Goal: Transaction & Acquisition: Purchase product/service

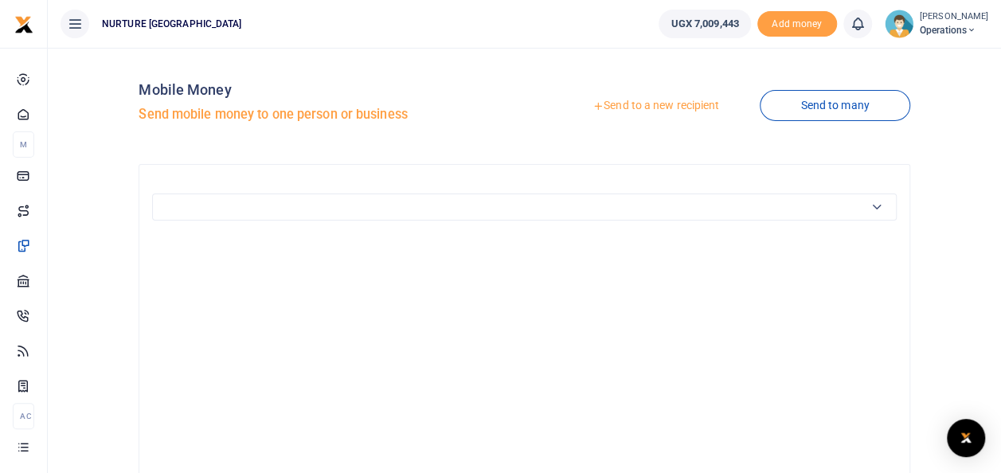
click at [647, 102] on link "Send to a new recipient" at bounding box center [656, 106] width 208 height 29
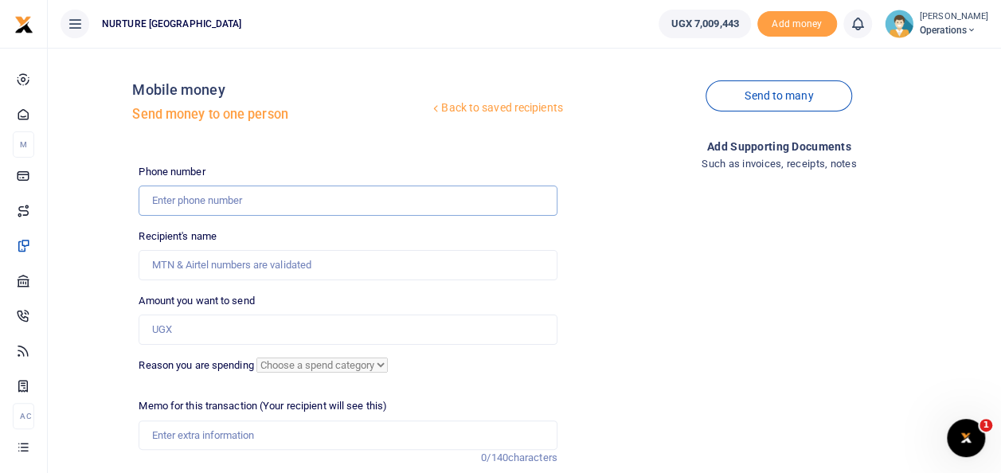
click at [240, 196] on input "text" at bounding box center [348, 200] width 418 height 30
type input "0703410624"
click at [212, 327] on input "Amount you want to send" at bounding box center [348, 329] width 418 height 30
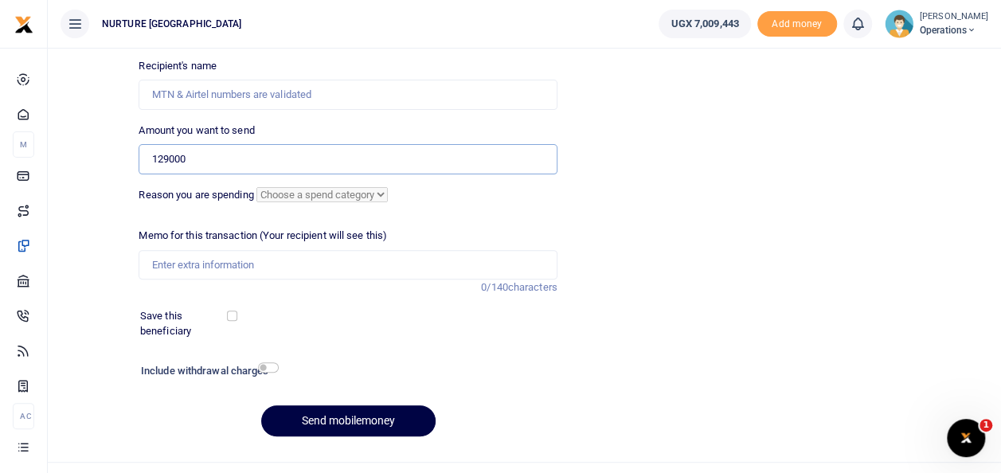
scroll to position [171, 0]
type input "129000"
click at [236, 267] on input "Memo for this transaction (Your recipient will see this)" at bounding box center [348, 264] width 418 height 30
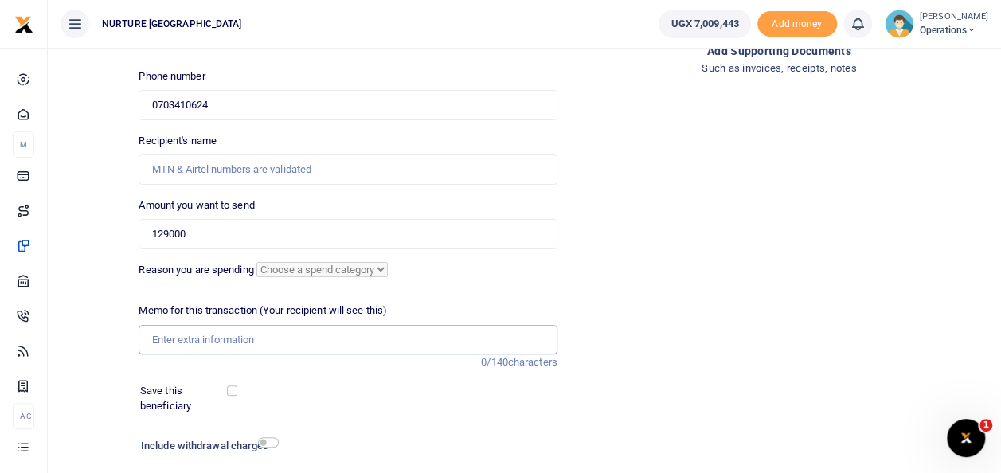
scroll to position [89, 0]
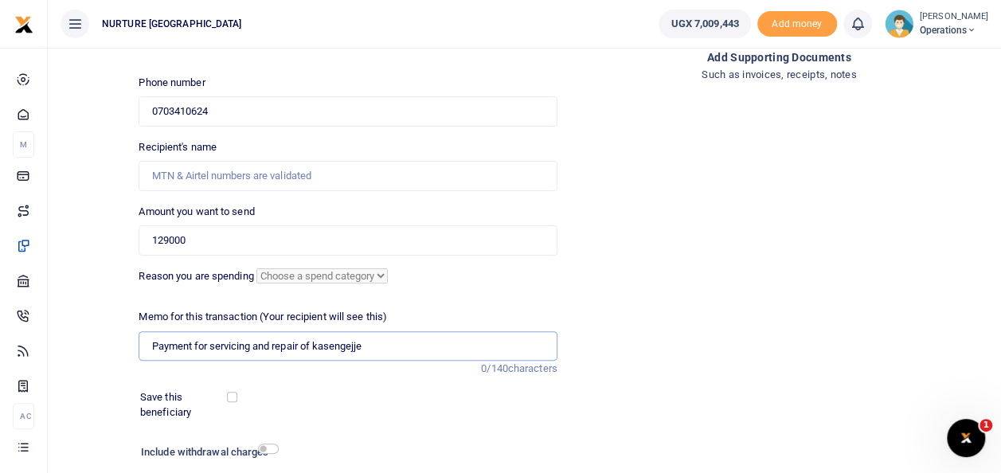
type input "Payment for servicing and repair of kasengejje trycycle"
click at [226, 114] on input "0703410624" at bounding box center [348, 111] width 418 height 30
type input "0"
click at [755, 216] on div "Add supporting Documents Such as invoices, receipts, notes" at bounding box center [779, 290] width 431 height 482
click at [355, 174] on input "Recipient's name" at bounding box center [348, 176] width 418 height 30
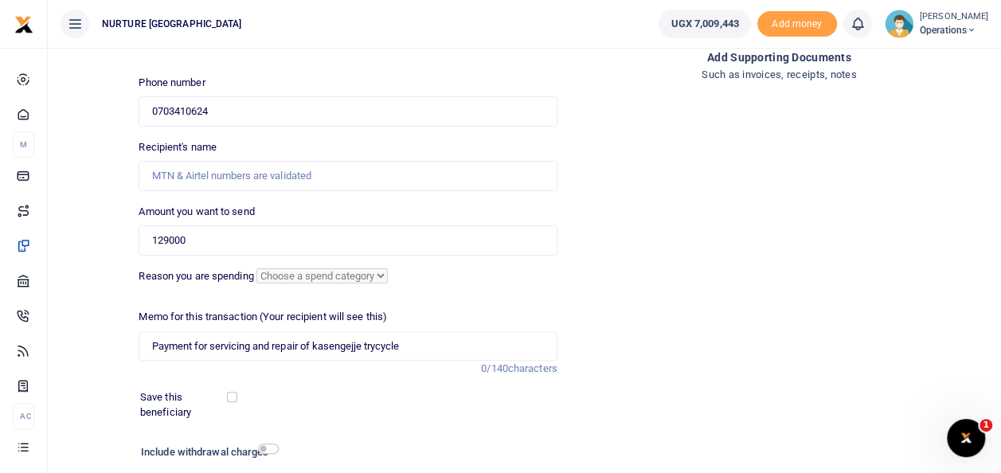
click at [274, 92] on div "Phone number 0703410624 Phone is required." at bounding box center [348, 101] width 418 height 52
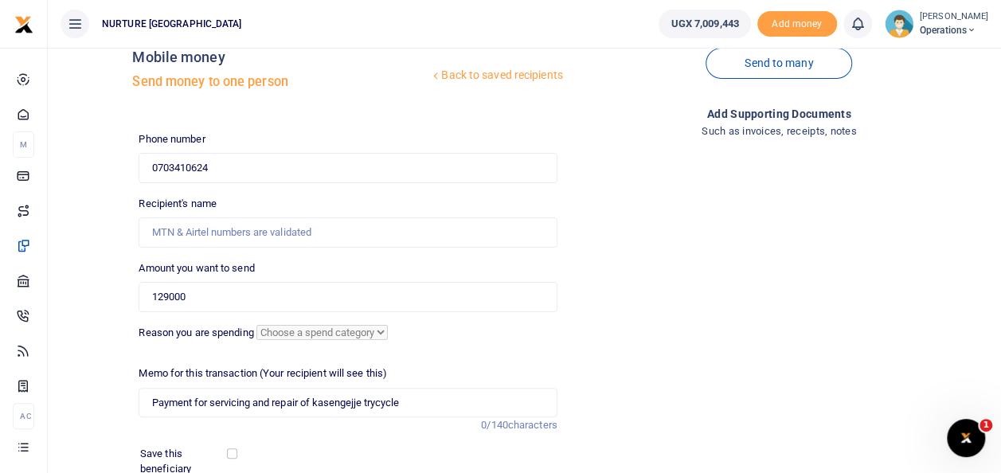
scroll to position [32, 0]
click at [220, 170] on input "0703410624" at bounding box center [348, 169] width 418 height 30
type input "0"
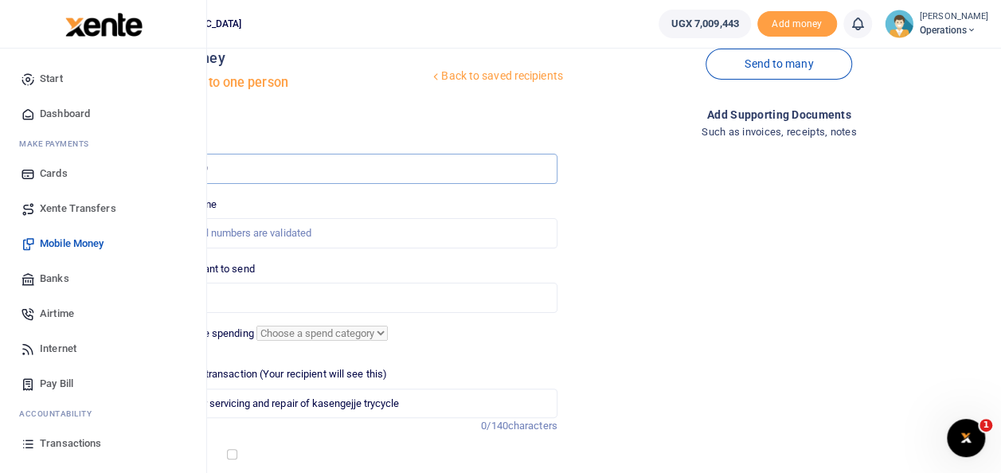
type input "0772640859"
click at [80, 248] on span "Mobile Money" at bounding box center [72, 244] width 64 height 16
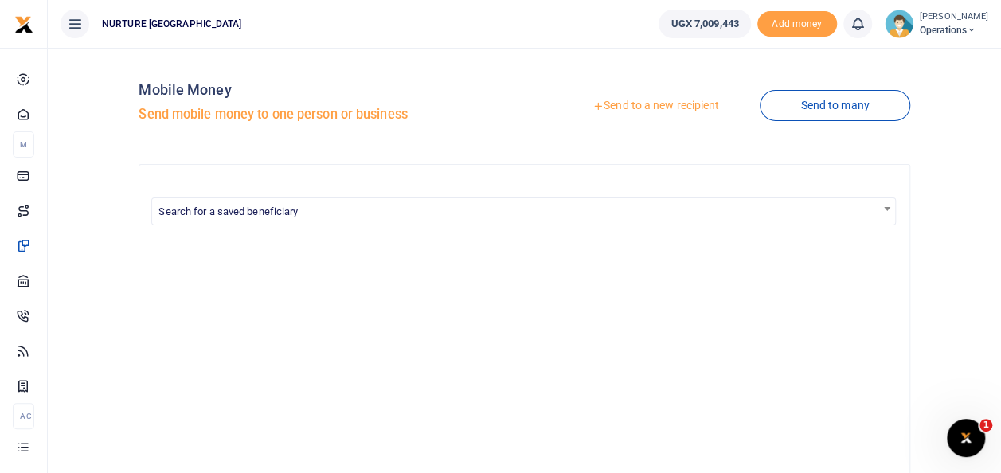
click at [608, 103] on link "Send to a new recipient" at bounding box center [656, 106] width 208 height 29
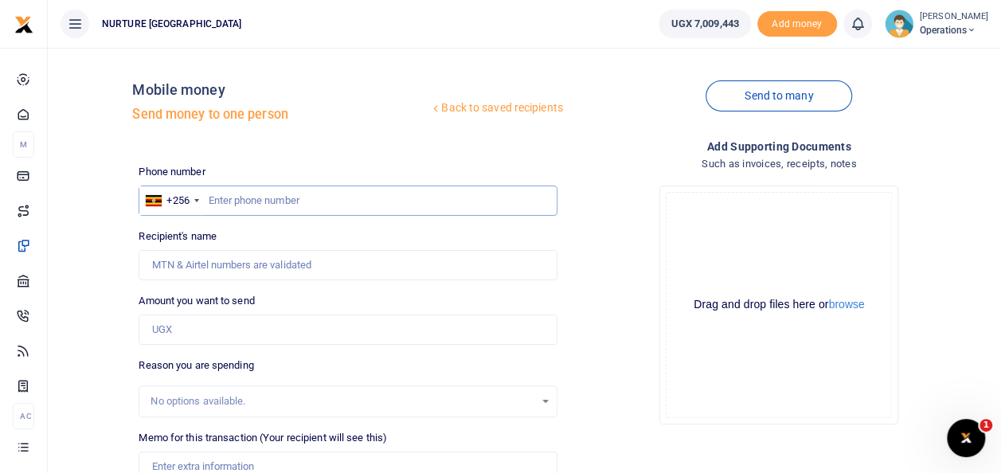
click at [239, 195] on input "text" at bounding box center [348, 200] width 418 height 30
type input "0772640859"
type input "Hassan Mutimba"
type input "0772640859"
click at [184, 335] on input "Amount you want to send" at bounding box center [348, 329] width 418 height 30
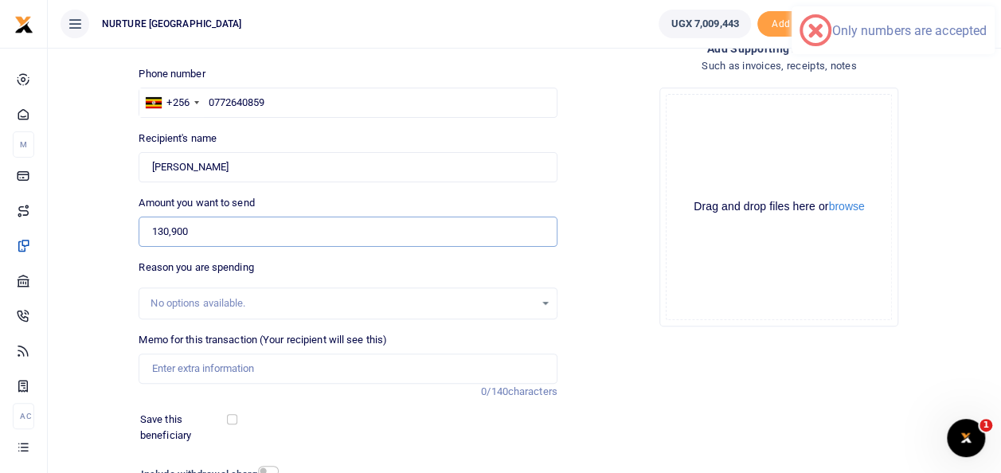
scroll to position [101, 0]
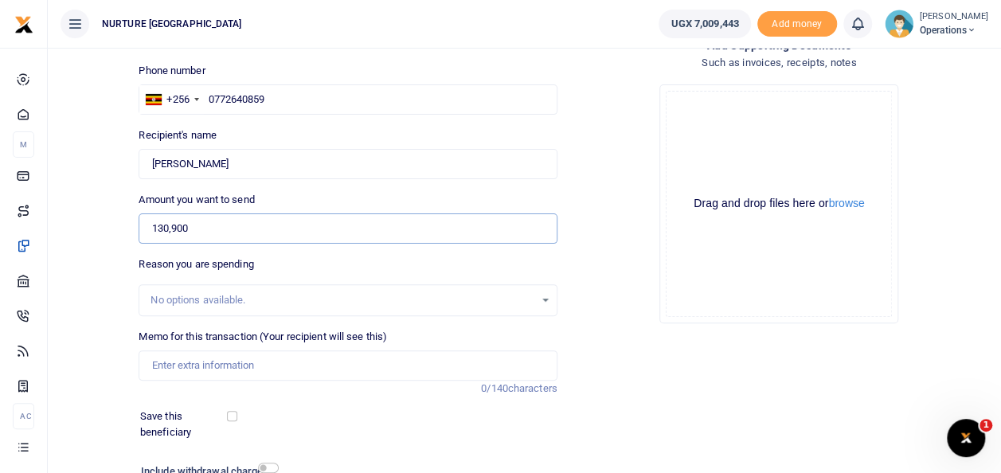
type input "130,900"
click at [228, 363] on input "Memo for this transaction (Your recipient will see this)" at bounding box center [348, 365] width 418 height 30
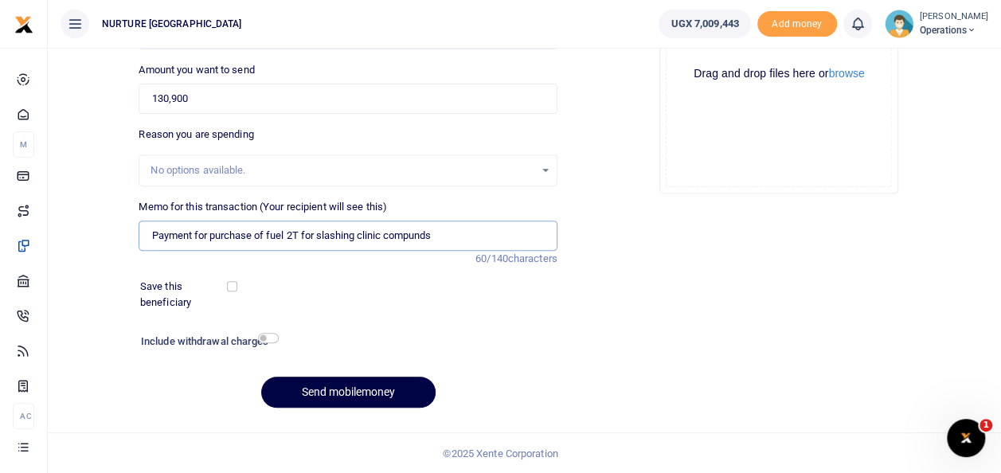
type input "Payment for purchase of fuel 2T for slashing clinic compunds"
click at [264, 339] on input "checkbox" at bounding box center [268, 338] width 21 height 10
checkbox input "true"
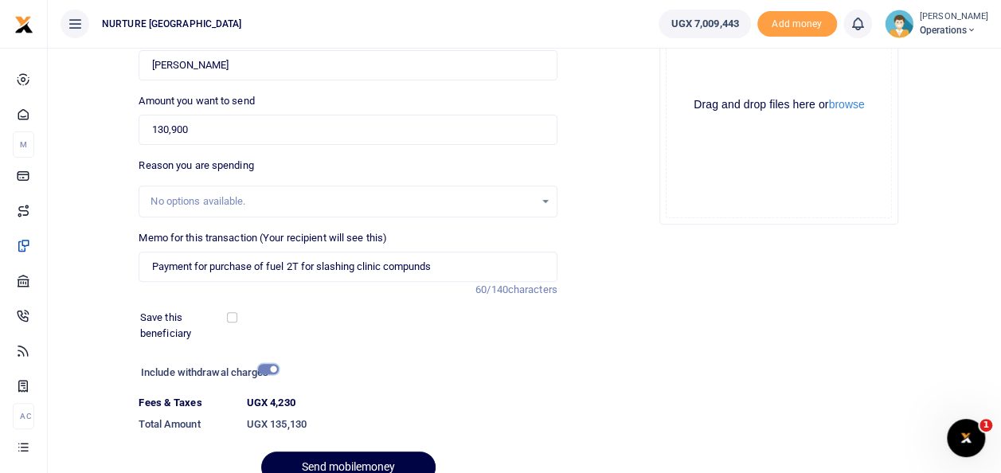
scroll to position [275, 0]
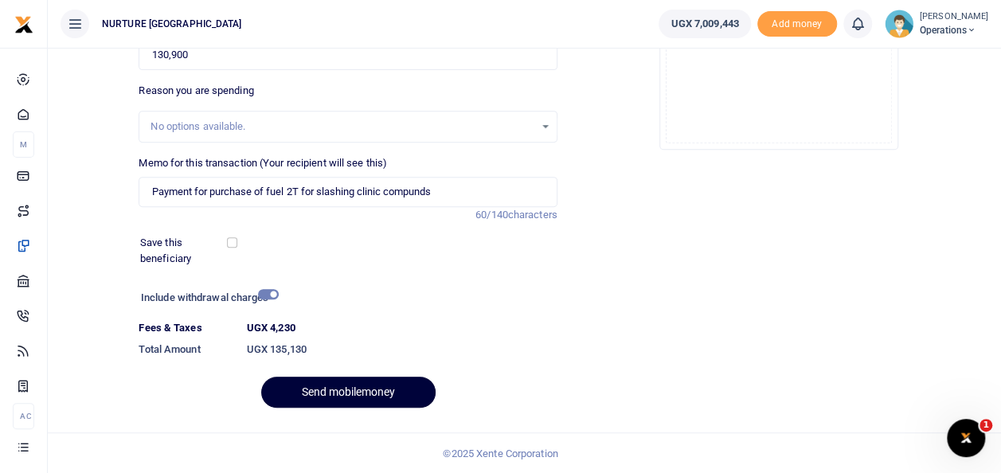
click at [364, 400] on button "Send mobilemoney" at bounding box center [348, 392] width 174 height 31
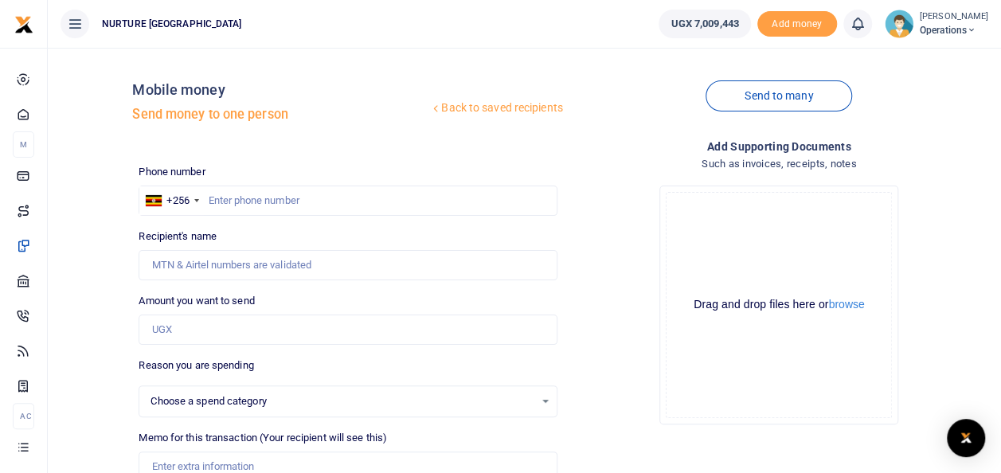
select select
click at [248, 196] on input "text" at bounding box center [348, 200] width 418 height 30
type input "0703410624"
click at [198, 334] on input "Amount you want to send" at bounding box center [348, 329] width 418 height 30
type input "1290"
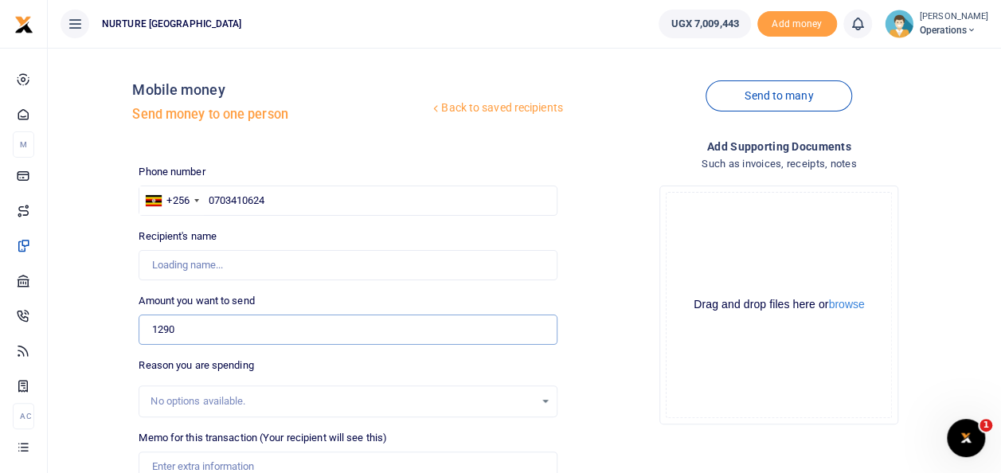
type input "Abaasi Mubiru"
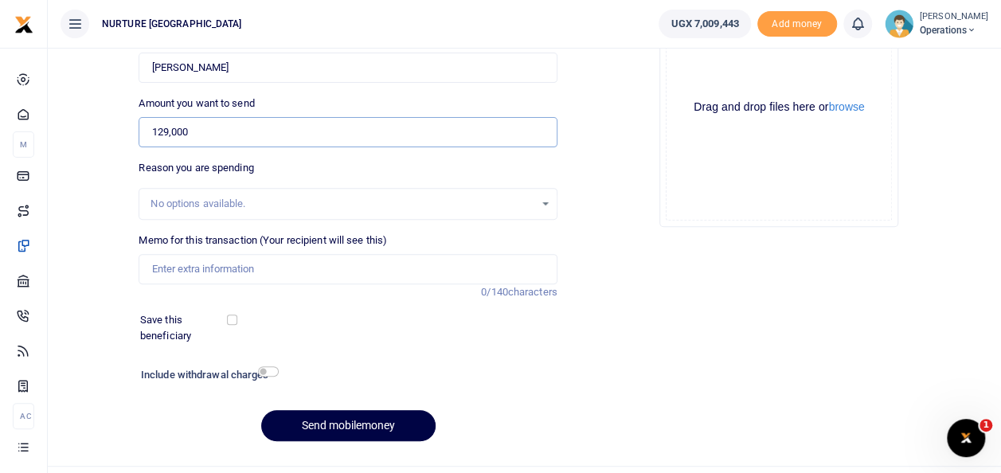
scroll to position [201, 0]
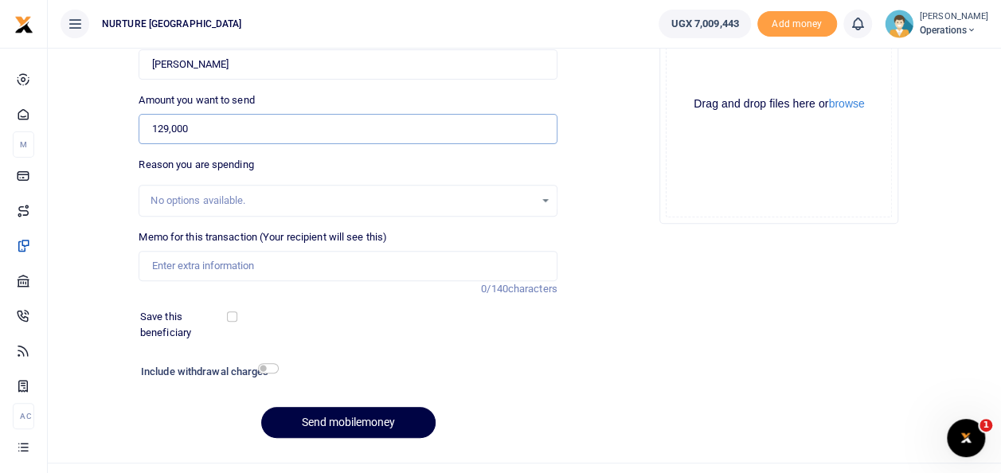
type input "129,000"
click at [209, 267] on input "Memo for this transaction (Your recipient will see this)" at bounding box center [348, 266] width 418 height 30
type input "Payment for servicing and repair of clinic trycycle"
click at [274, 365] on input "checkbox" at bounding box center [268, 368] width 21 height 10
checkbox input "true"
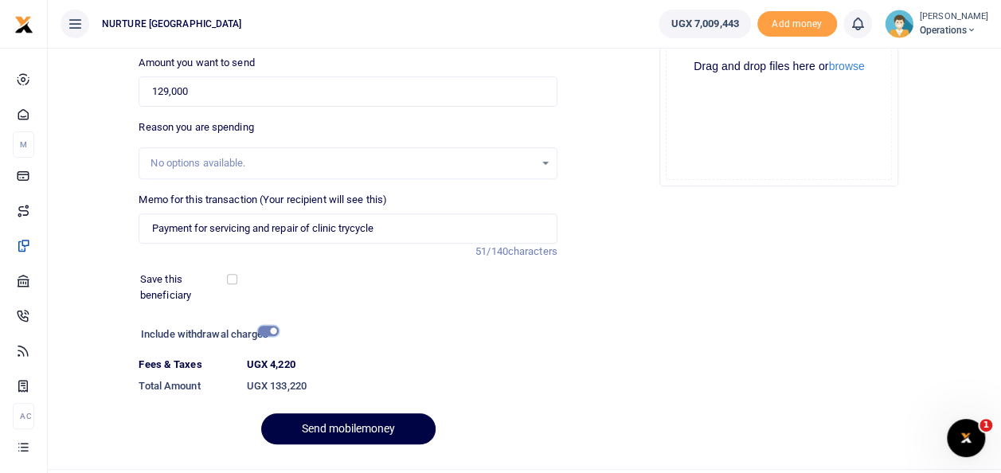
scroll to position [239, 0]
click at [388, 438] on button "Send mobilemoney" at bounding box center [348, 427] width 174 height 31
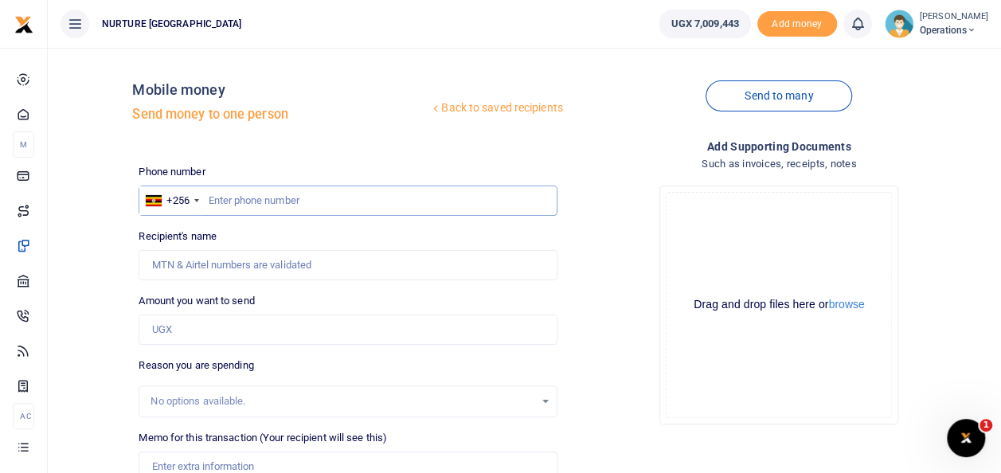
click at [278, 199] on input "text" at bounding box center [348, 200] width 418 height 30
type input "0772640859"
type input "[PERSON_NAME]"
type input "0772640859"
click at [205, 328] on input "Amount you want to send" at bounding box center [348, 329] width 418 height 30
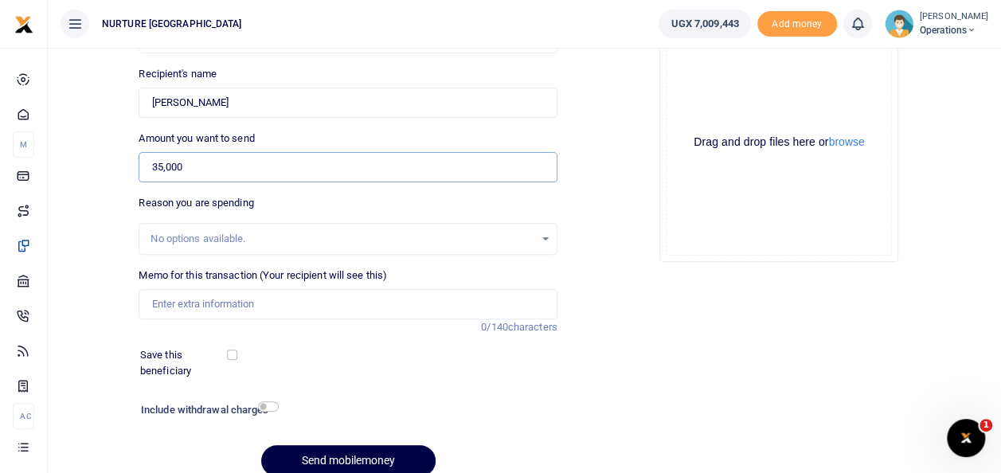
scroll to position [165, 0]
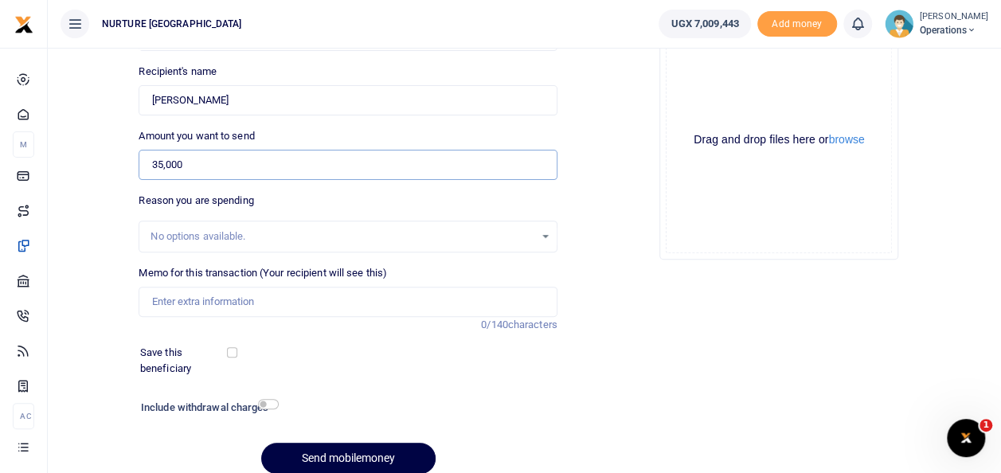
type input "35,000"
click at [366, 306] on input "Memo for this transaction (Your recipient will see this)" at bounding box center [348, 302] width 418 height 30
type input "Payment for purchase of lock cylinder for sundries store"
click at [266, 399] on input "checkbox" at bounding box center [268, 404] width 21 height 10
checkbox input "true"
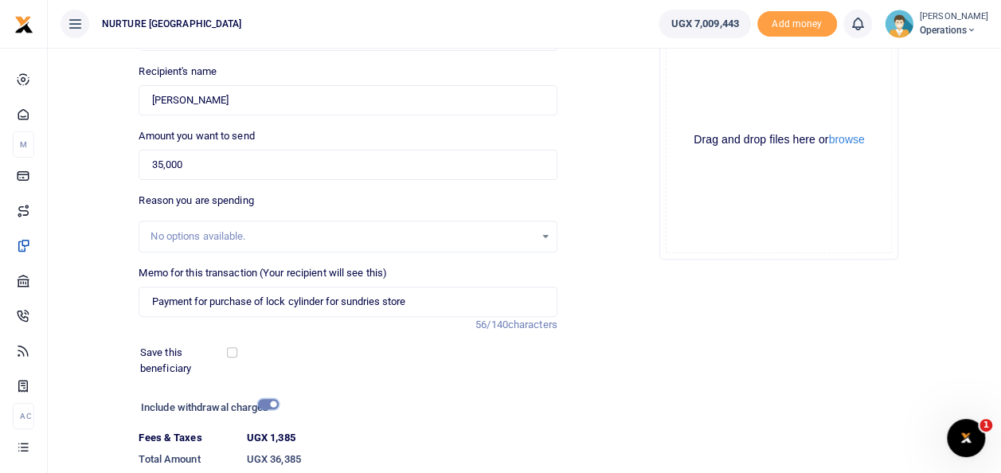
scroll to position [269, 0]
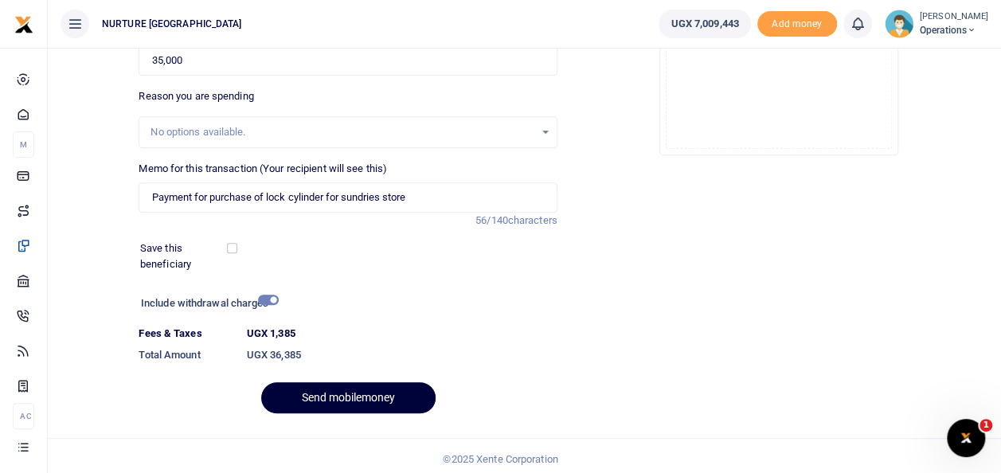
click at [321, 390] on button "Send mobilemoney" at bounding box center [348, 397] width 174 height 31
